Goal: Transaction & Acquisition: Purchase product/service

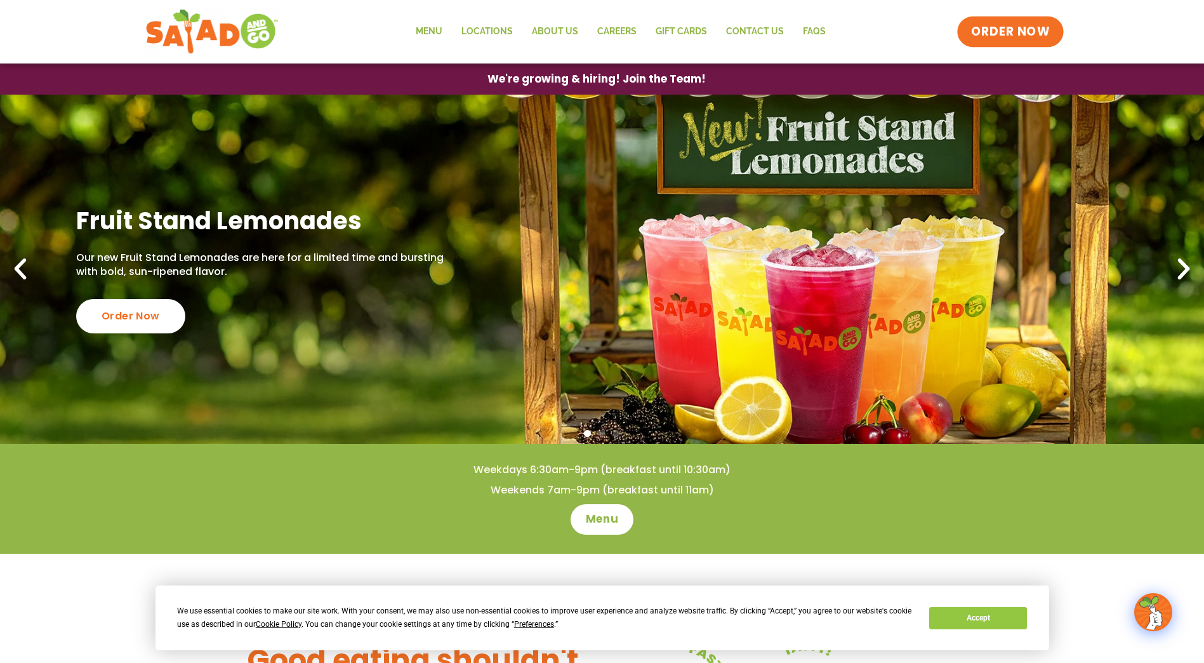
click at [1017, 37] on span "ORDER NOW" at bounding box center [1010, 31] width 79 height 16
click at [158, 309] on div "Order Now" at bounding box center [130, 315] width 120 height 37
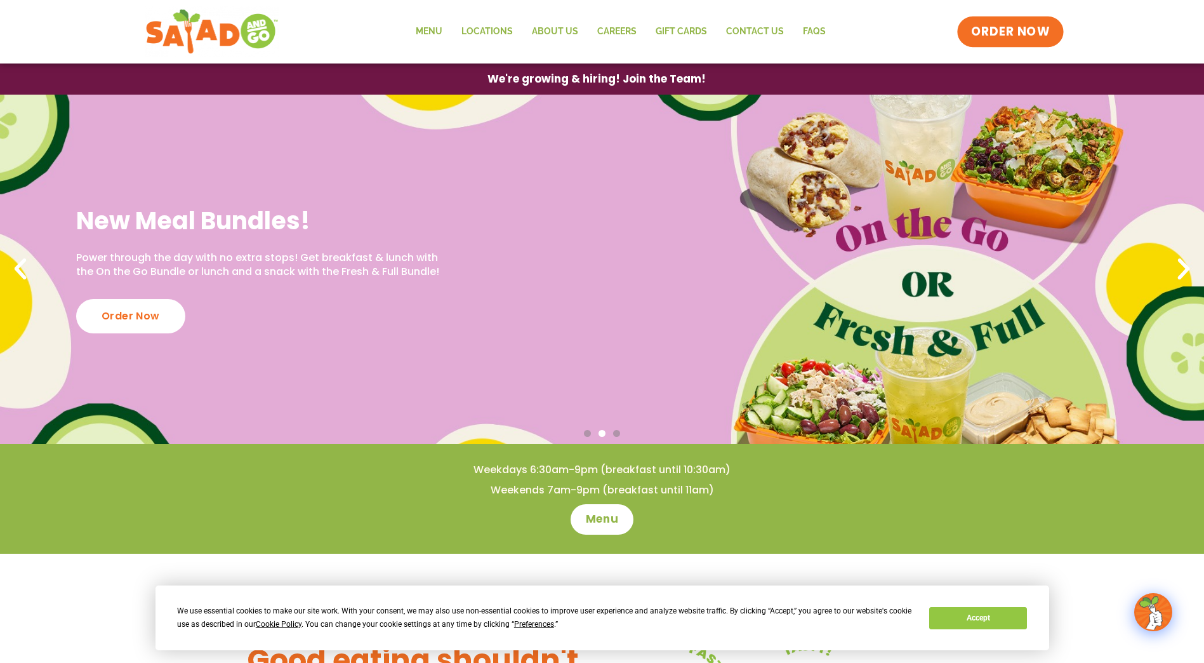
click at [1010, 36] on span "ORDER NOW" at bounding box center [1010, 31] width 79 height 16
